Goal: Information Seeking & Learning: Learn about a topic

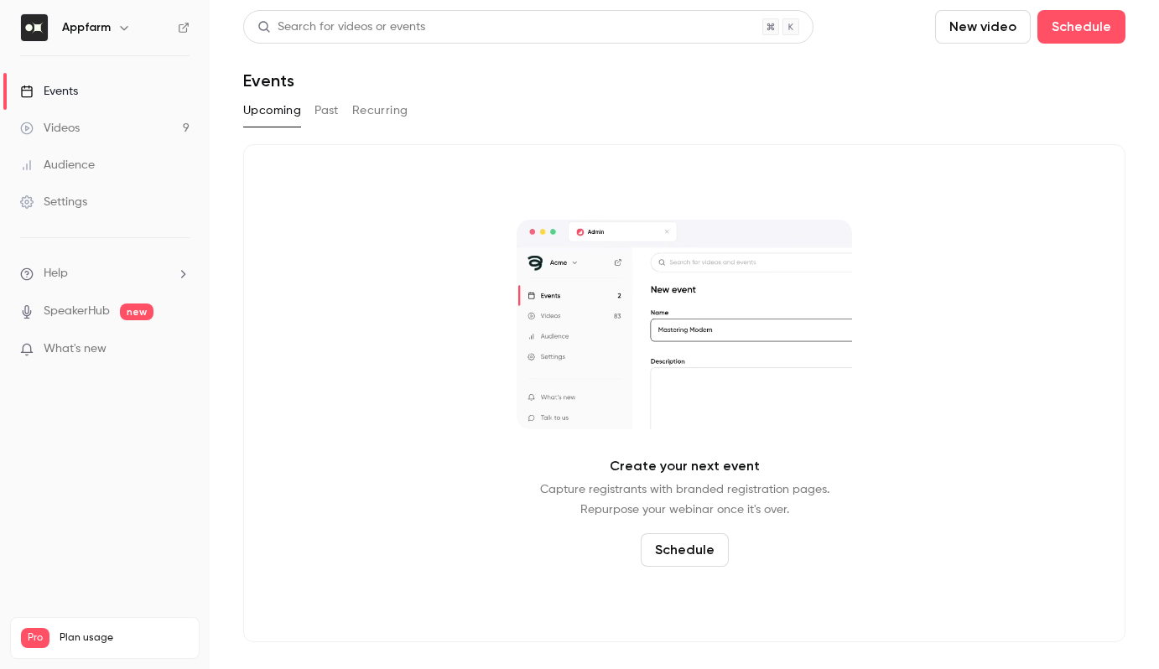
click at [338, 115] on div "Upcoming Past Recurring" at bounding box center [684, 110] width 882 height 27
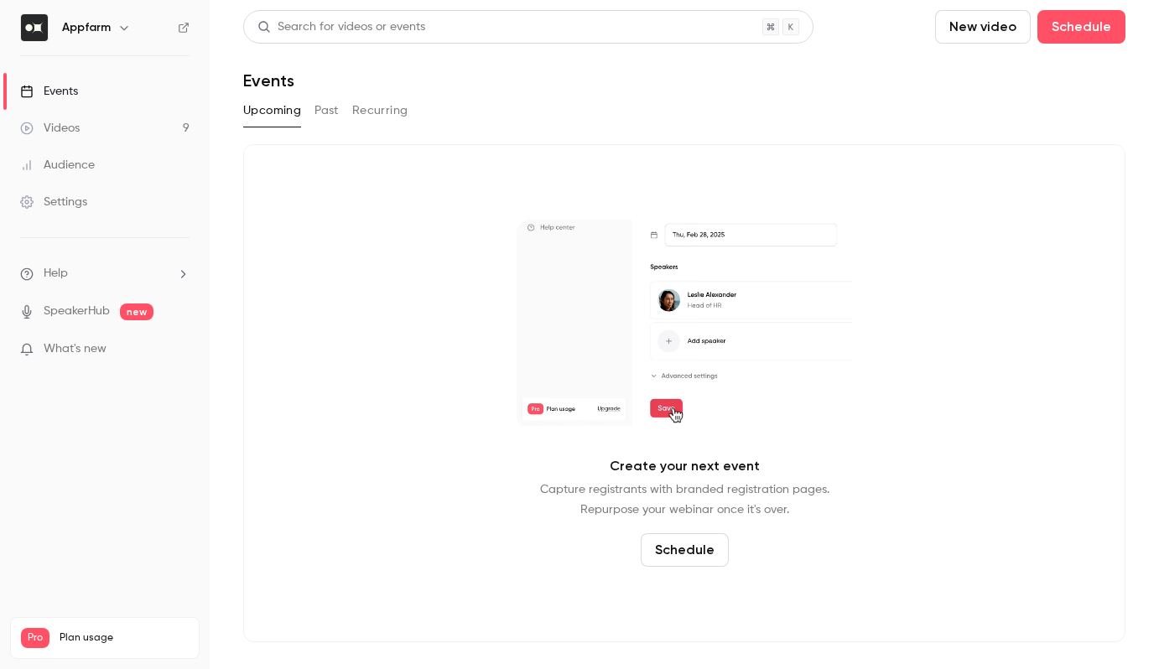
click at [323, 108] on button "Past" at bounding box center [326, 110] width 24 height 27
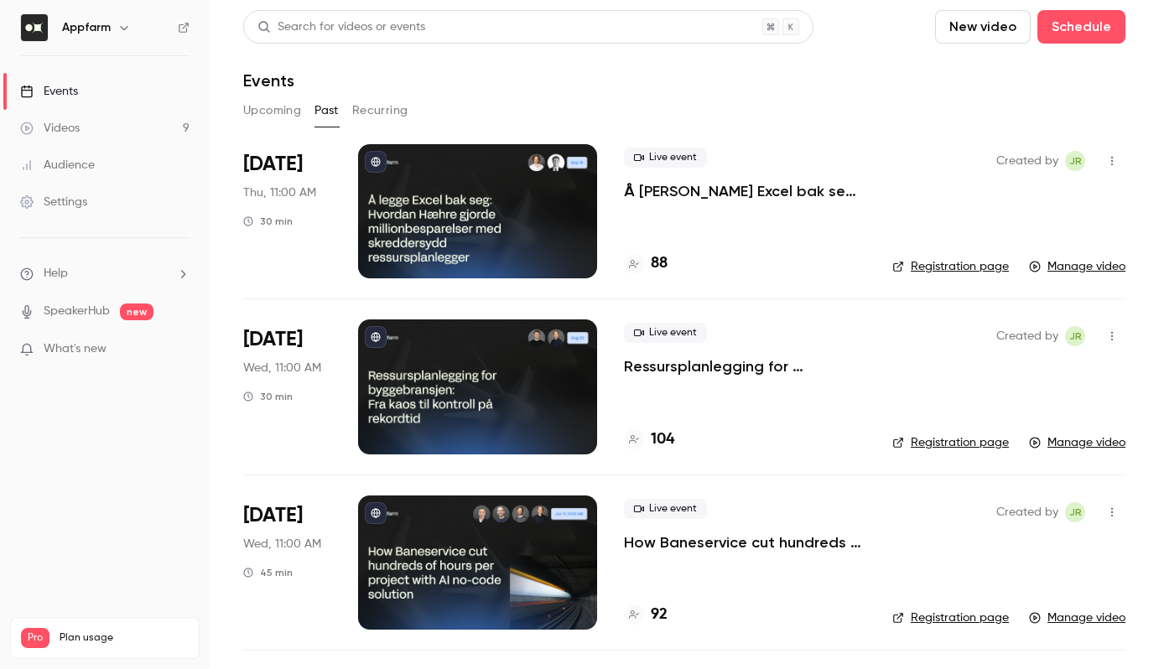
click at [298, 163] on span "[DATE]" at bounding box center [273, 164] width 60 height 27
click at [681, 191] on p "Å [PERSON_NAME] Excel bak seg: [PERSON_NAME] gjorde millionbesparelser med skre…" at bounding box center [744, 191] width 241 height 20
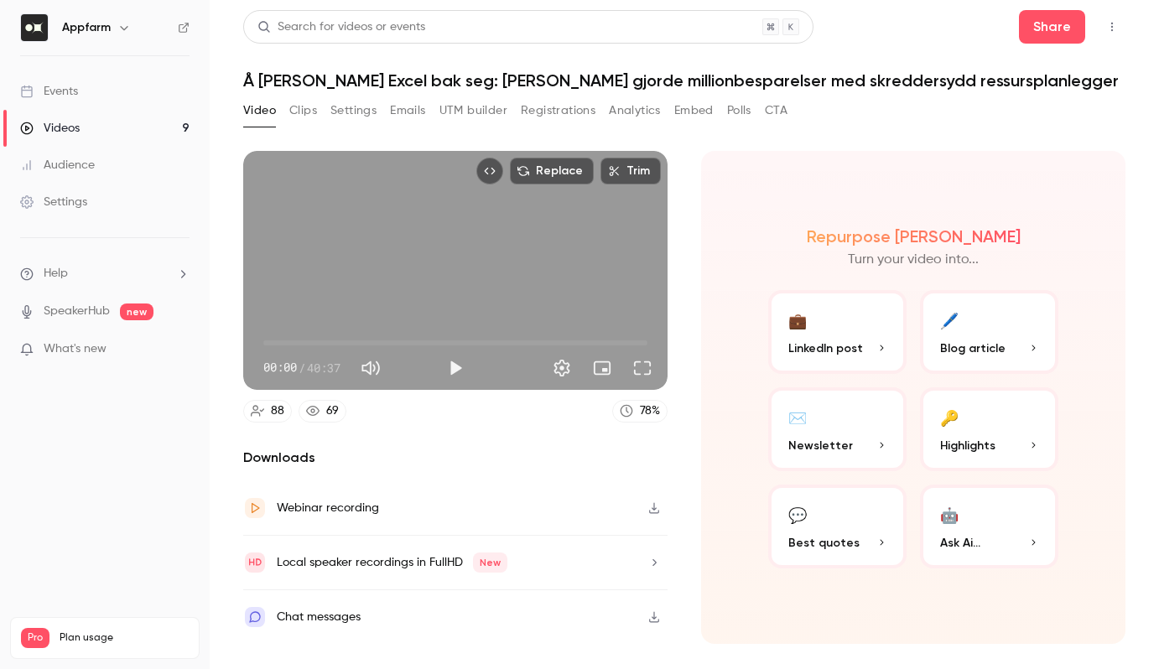
click at [551, 116] on button "Registrations" at bounding box center [558, 110] width 75 height 27
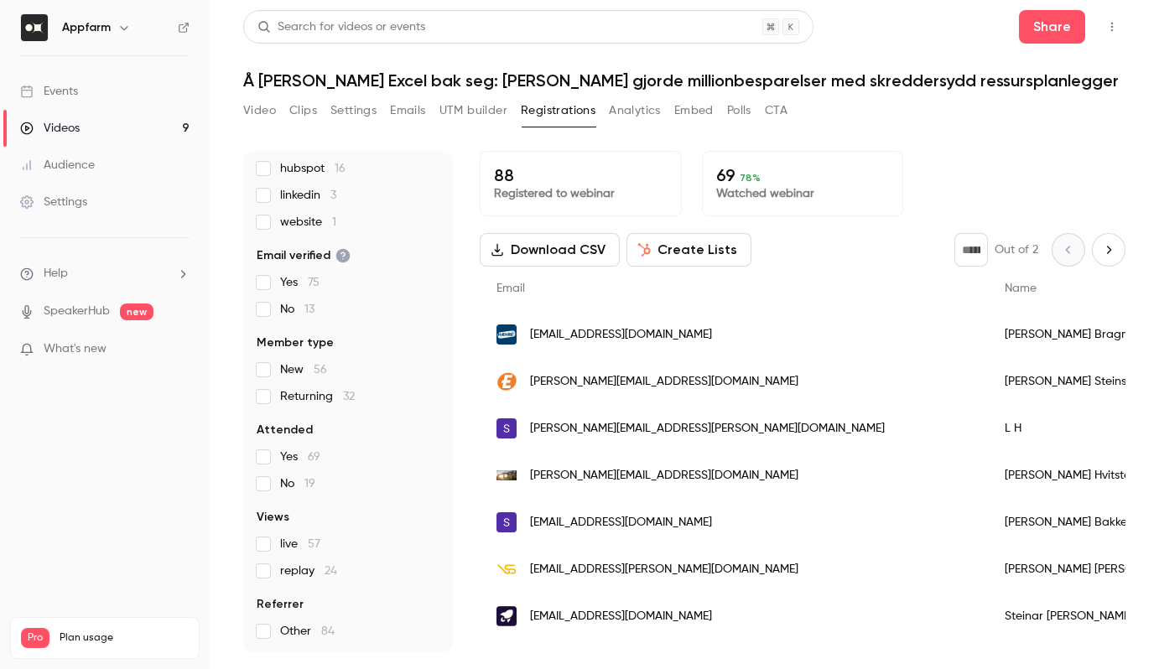
scroll to position [153, 0]
click at [106, 138] on link "Videos 9" at bounding box center [105, 128] width 210 height 37
